Goal: Information Seeking & Learning: Learn about a topic

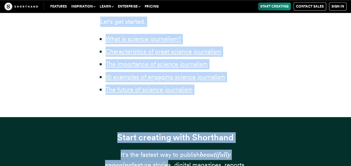
scroll to position [357, 0]
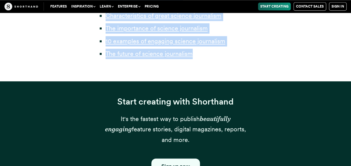
drag, startPoint x: 128, startPoint y: 111, endPoint x: 204, endPoint y: 56, distance: 93.9
copy div "e climate crisis. [MEDICAL_DATA]. The latest breakthrough treatment for [MEDICA…"
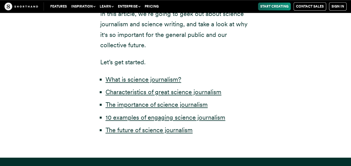
scroll to position [268, 0]
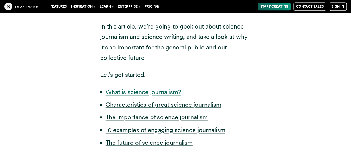
click at [149, 92] on link "What is science journalism?" at bounding box center [143, 91] width 76 height 7
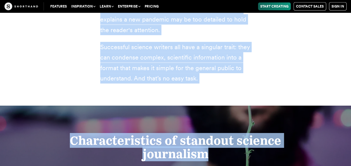
scroll to position [856, 0]
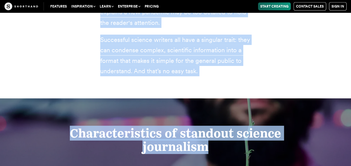
drag, startPoint x: 101, startPoint y: 52, endPoint x: 214, endPoint y: 60, distance: 113.3
copy div "Loremip dolorsitam consec ad elitse do eiusmodtem incididuntutl, etdolor, magna…"
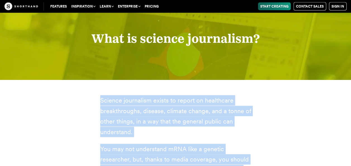
scroll to position [564, 0]
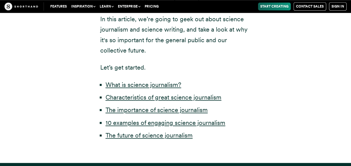
scroll to position [268, 0]
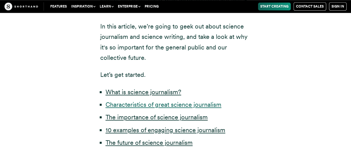
click at [132, 104] on link "Characteristics of great science journalism" at bounding box center [163, 104] width 116 height 7
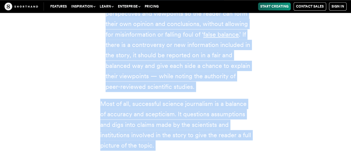
scroll to position [1368, 0]
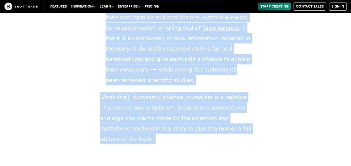
drag, startPoint x: 101, startPoint y: 116, endPoint x: 168, endPoint y: 122, distance: 67.6
copy div "Loremip dolorsitame cons adipis el seddoei temporin ut lab etdolor magnaa eni a…"
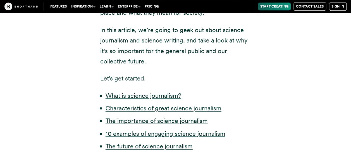
scroll to position [277, 0]
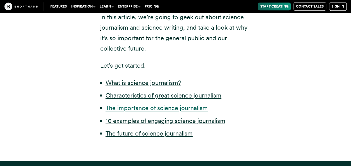
click at [137, 107] on link "The importance of science journalism" at bounding box center [156, 107] width 102 height 7
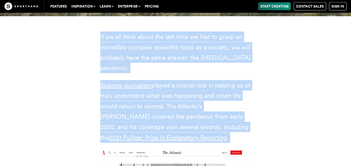
scroll to position [1601, 0]
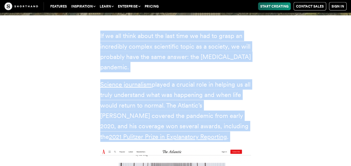
drag, startPoint x: 100, startPoint y: 52, endPoint x: 175, endPoint y: 120, distance: 100.9
copy div "If we all think about the last time we had to grasp an incredibly complex scien…"
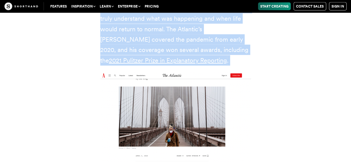
scroll to position [1741, 0]
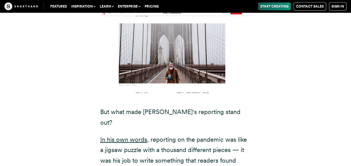
drag, startPoint x: 102, startPoint y: 90, endPoint x: 258, endPoint y: 133, distance: 162.2
copy div "ut what made [PERSON_NAME]'s reporting stand out? In his own words , reporting …"
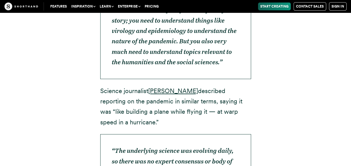
scroll to position [2007, 0]
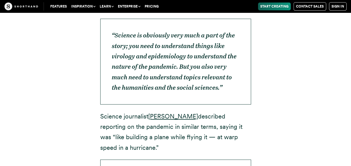
drag, startPoint x: 101, startPoint y: 73, endPoint x: 133, endPoint y: 105, distance: 44.8
click at [133, 111] on p "Science journalist [PERSON_NAME] described reporting on the pandemic in similar…" at bounding box center [175, 132] width 151 height 42
copy p "Science journalist [PERSON_NAME] described reporting on the pandemic in similar…"
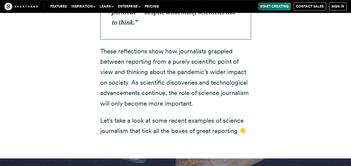
scroll to position [2223, 0]
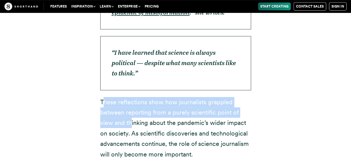
drag, startPoint x: 102, startPoint y: 60, endPoint x: 132, endPoint y: 81, distance: 36.8
click at [132, 97] on p "These reflections show how journalists grappled between reporting from a purely…" at bounding box center [175, 128] width 151 height 63
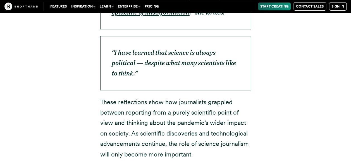
drag, startPoint x: 132, startPoint y: 81, endPoint x: 102, endPoint y: 59, distance: 37.3
click at [102, 97] on p "These reflections show how journalists grappled between reporting from a purely…" at bounding box center [175, 128] width 151 height 63
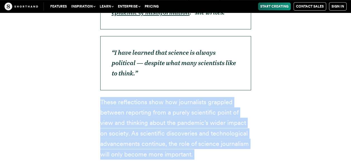
drag, startPoint x: 100, startPoint y: 59, endPoint x: 241, endPoint y: 145, distance: 164.8
copy div "These reflections show how journalists grappled between reporting from a purely…"
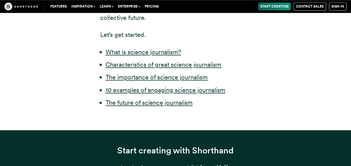
scroll to position [0, 0]
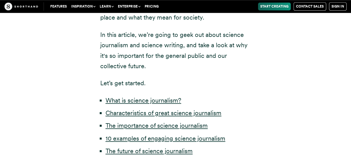
scroll to position [277, 0]
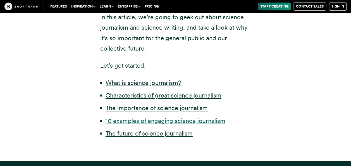
click at [122, 120] on link "10 examples of engaging science journalism" at bounding box center [165, 120] width 120 height 7
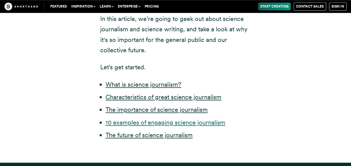
scroll to position [277, 0]
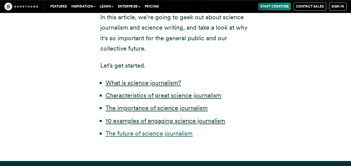
click at [134, 133] on link "The future of science journalism" at bounding box center [148, 132] width 87 height 7
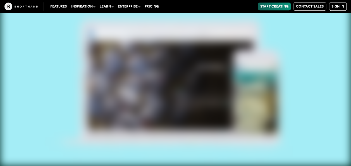
scroll to position [9720, 0]
